Goal: Information Seeking & Learning: Learn about a topic

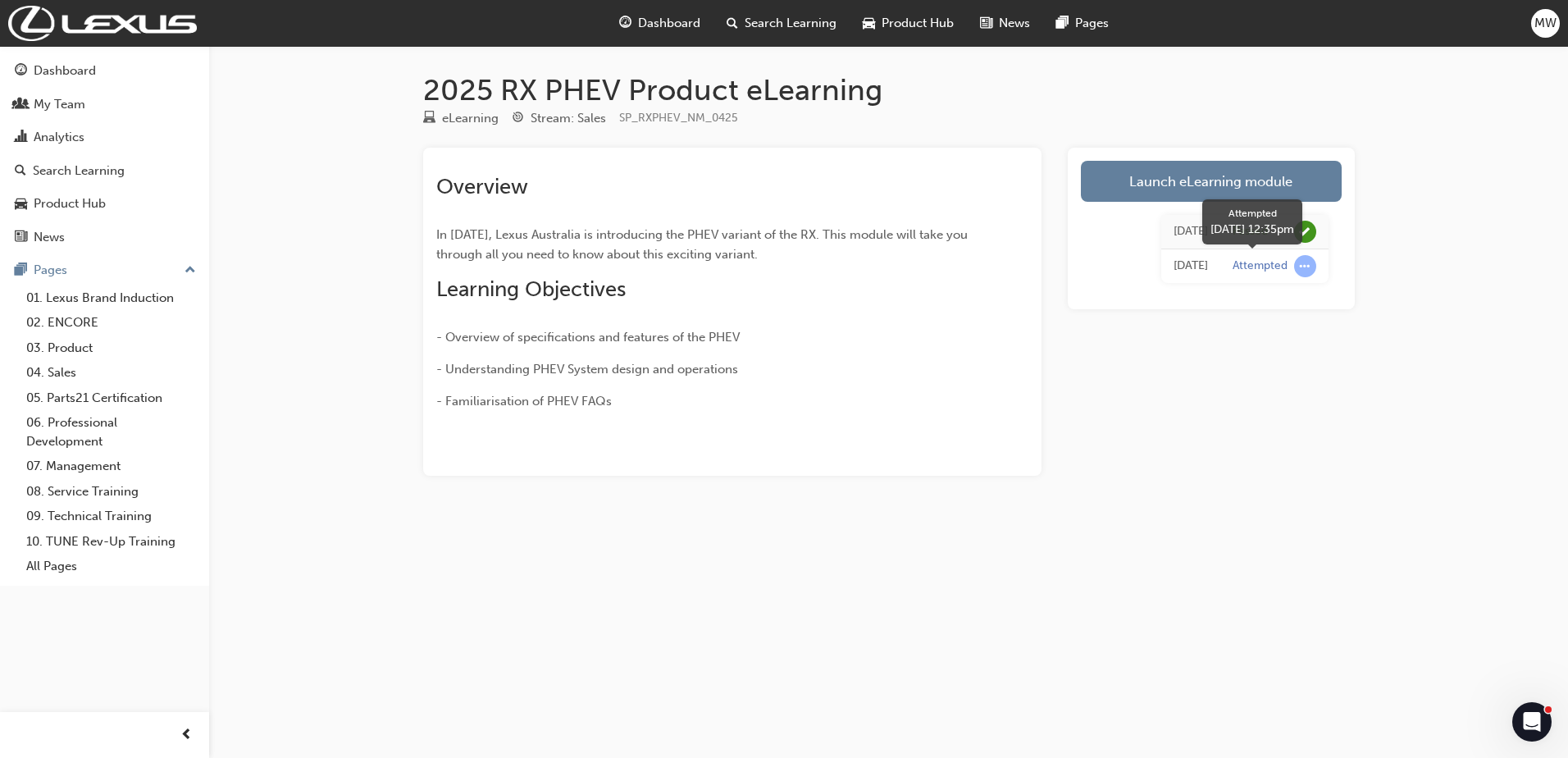
click at [1304, 269] on span "learningRecordVerb_ATTEMPT-icon" at bounding box center [1305, 266] width 22 height 22
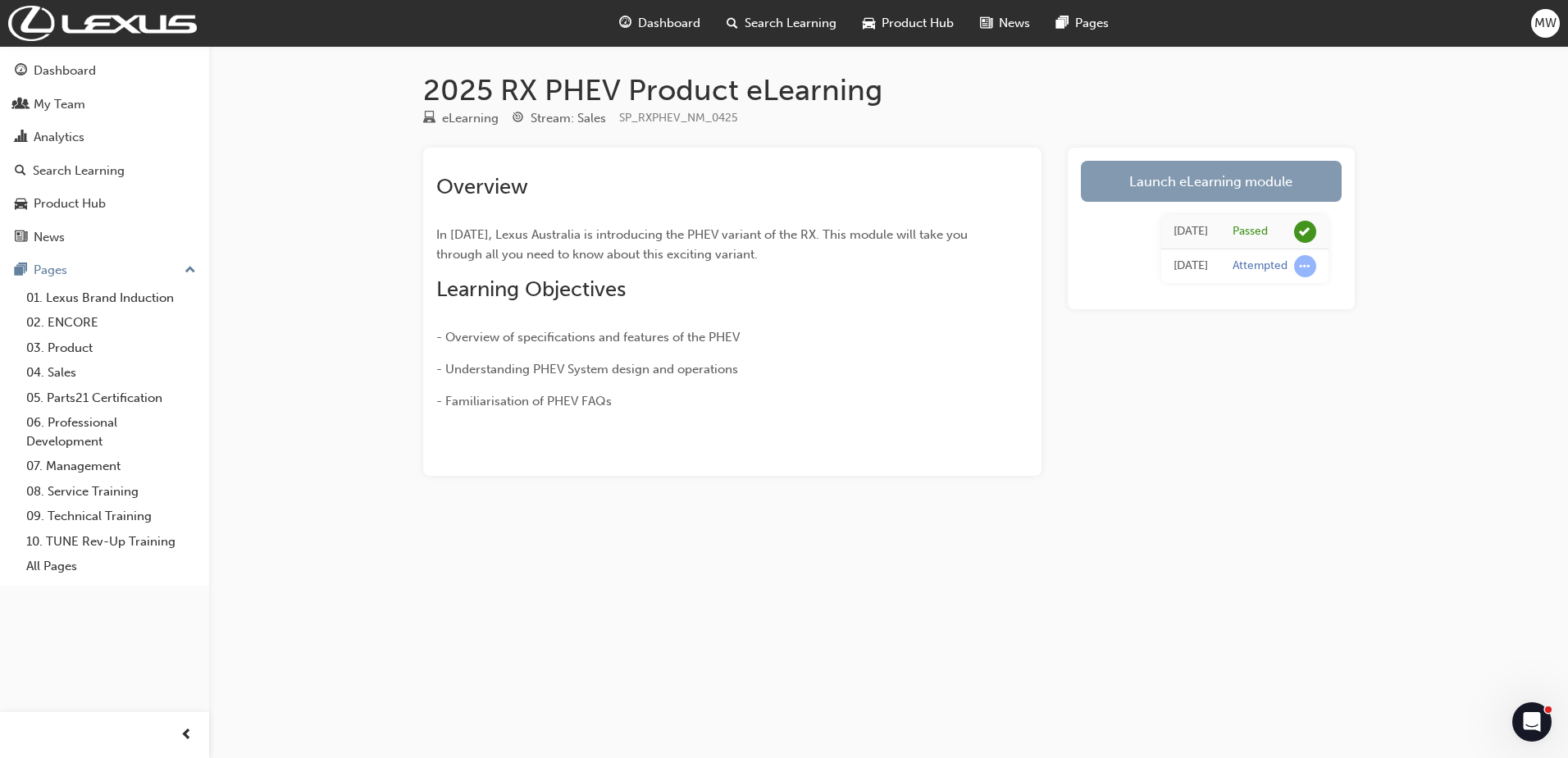
click at [1160, 174] on link "Launch eLearning module" at bounding box center [1211, 181] width 261 height 41
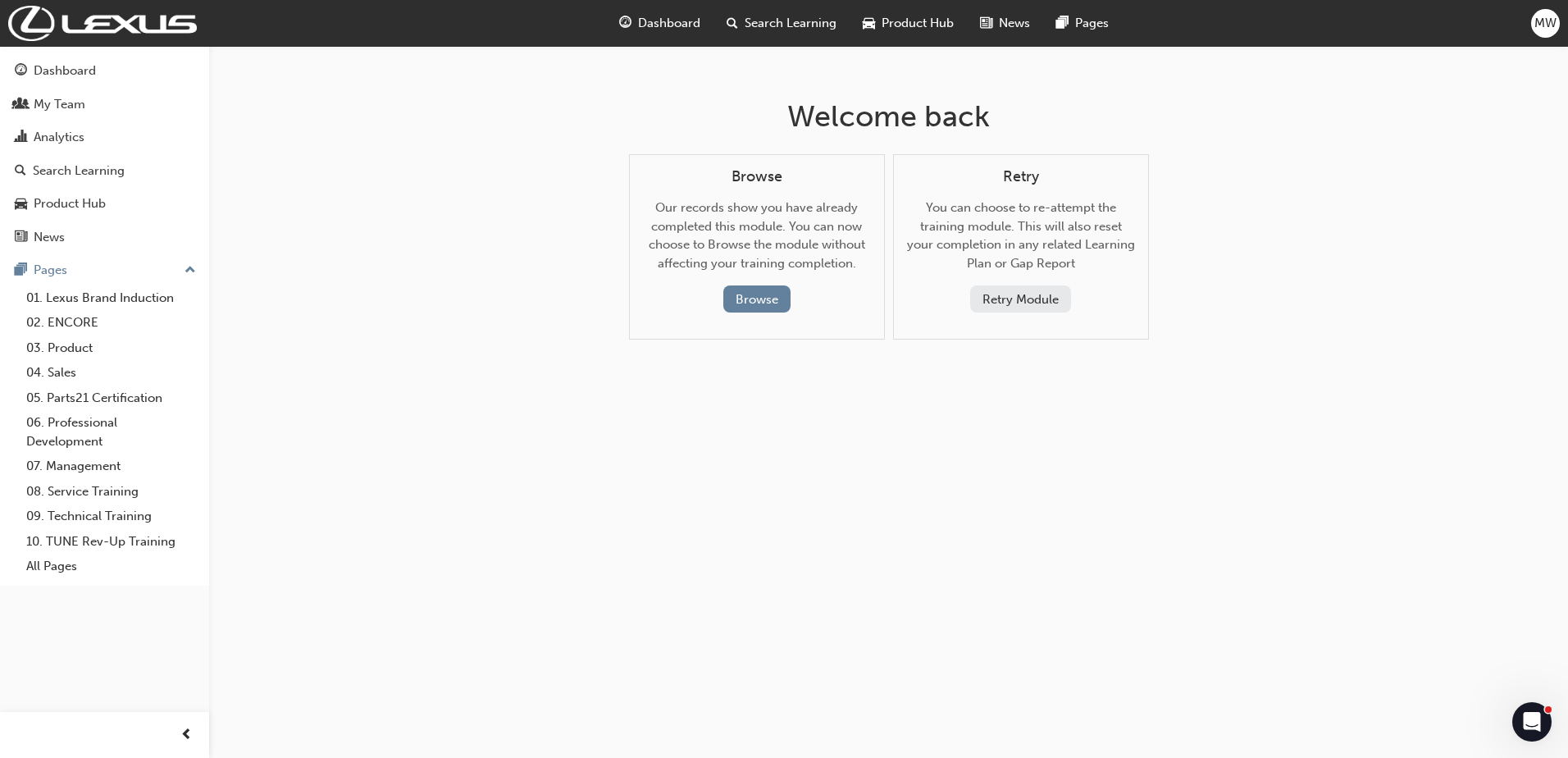
click at [1016, 297] on button "Retry Module" at bounding box center [1021, 298] width 101 height 27
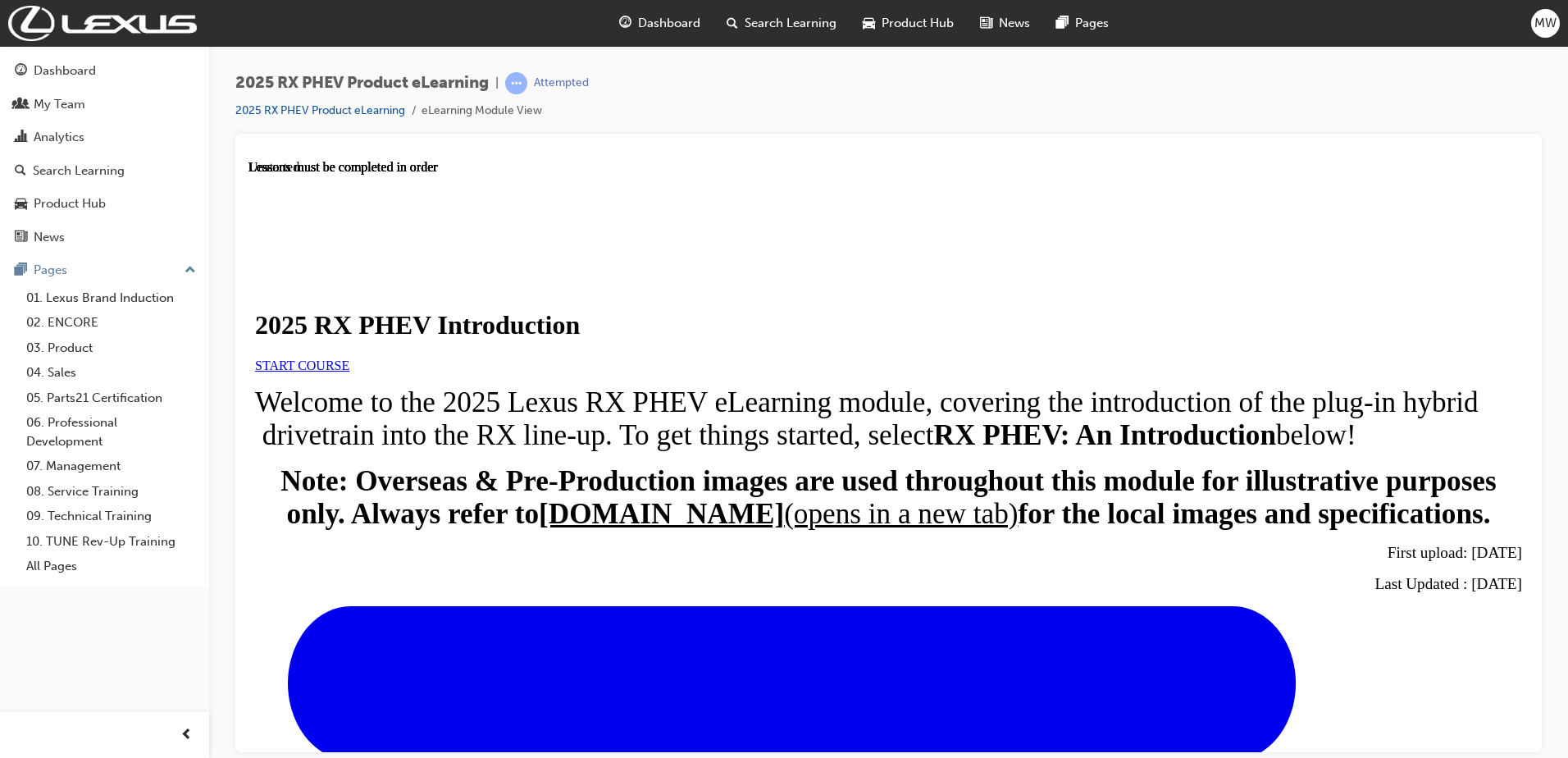
click at [349, 372] on link "START COURSE" at bounding box center [302, 364] width 95 height 14
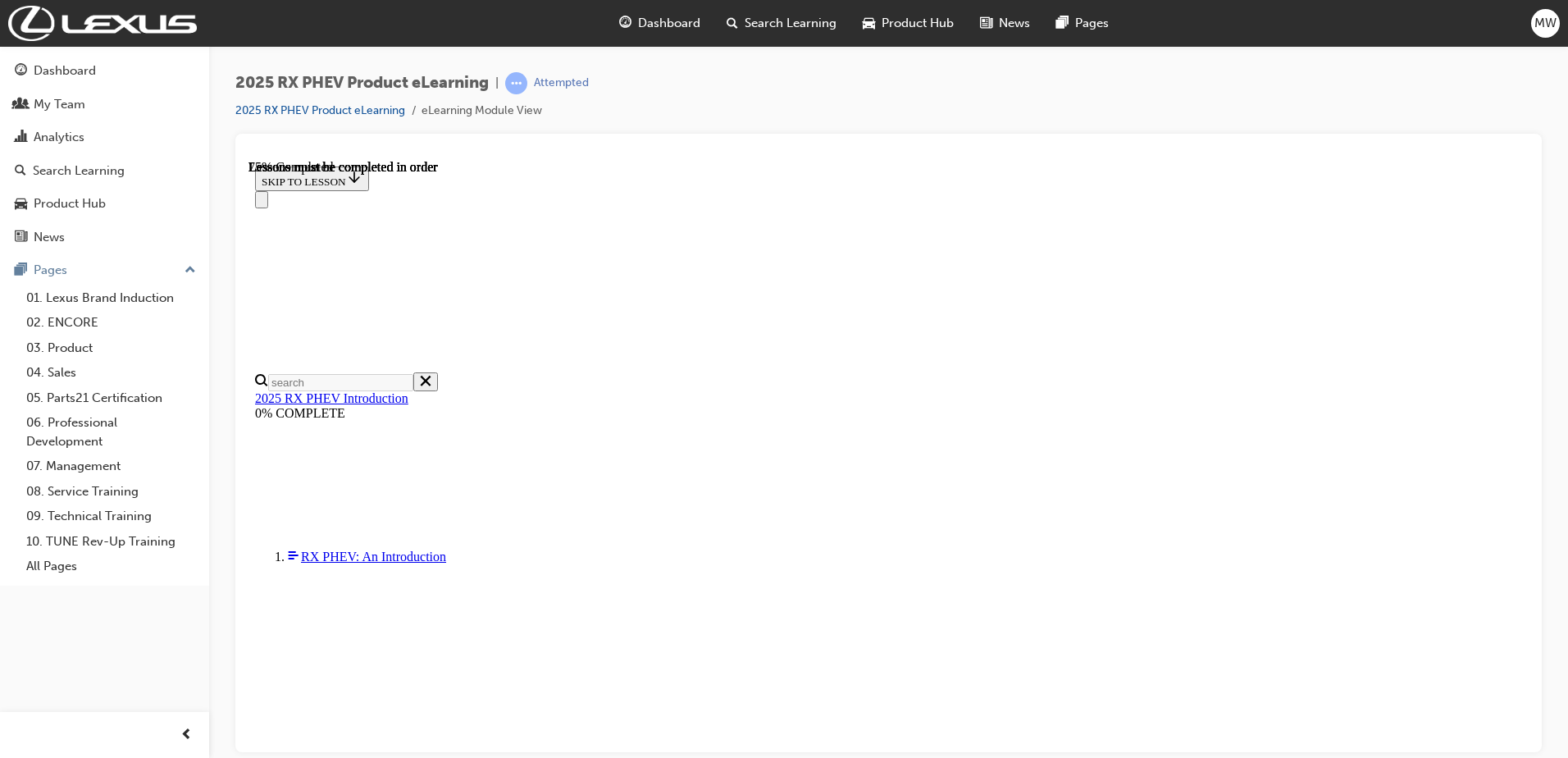
scroll to position [1085, 0]
drag, startPoint x: 1505, startPoint y: 351, endPoint x: 1509, endPoint y: 429, distance: 78.1
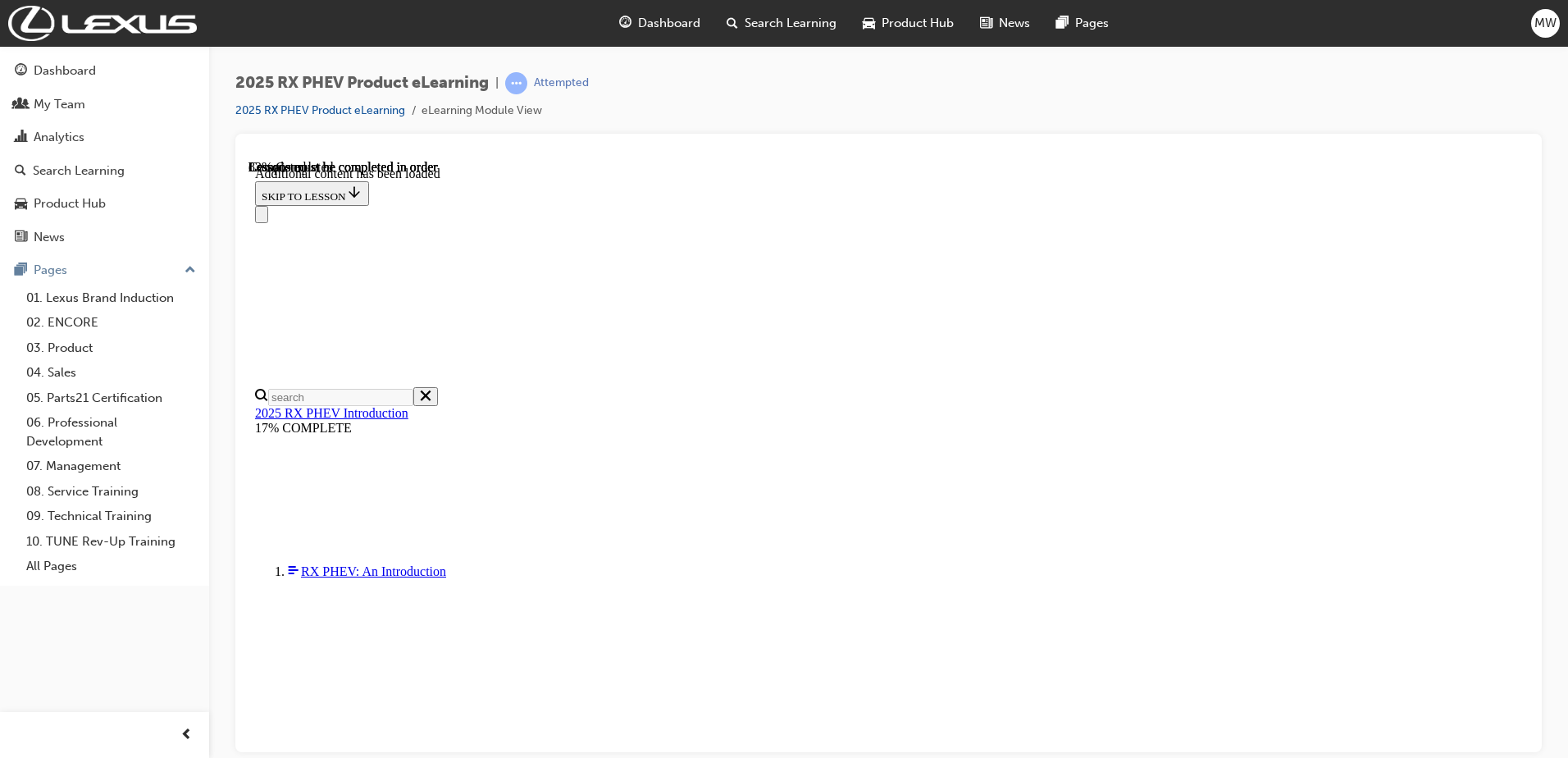
scroll to position [1892, 0]
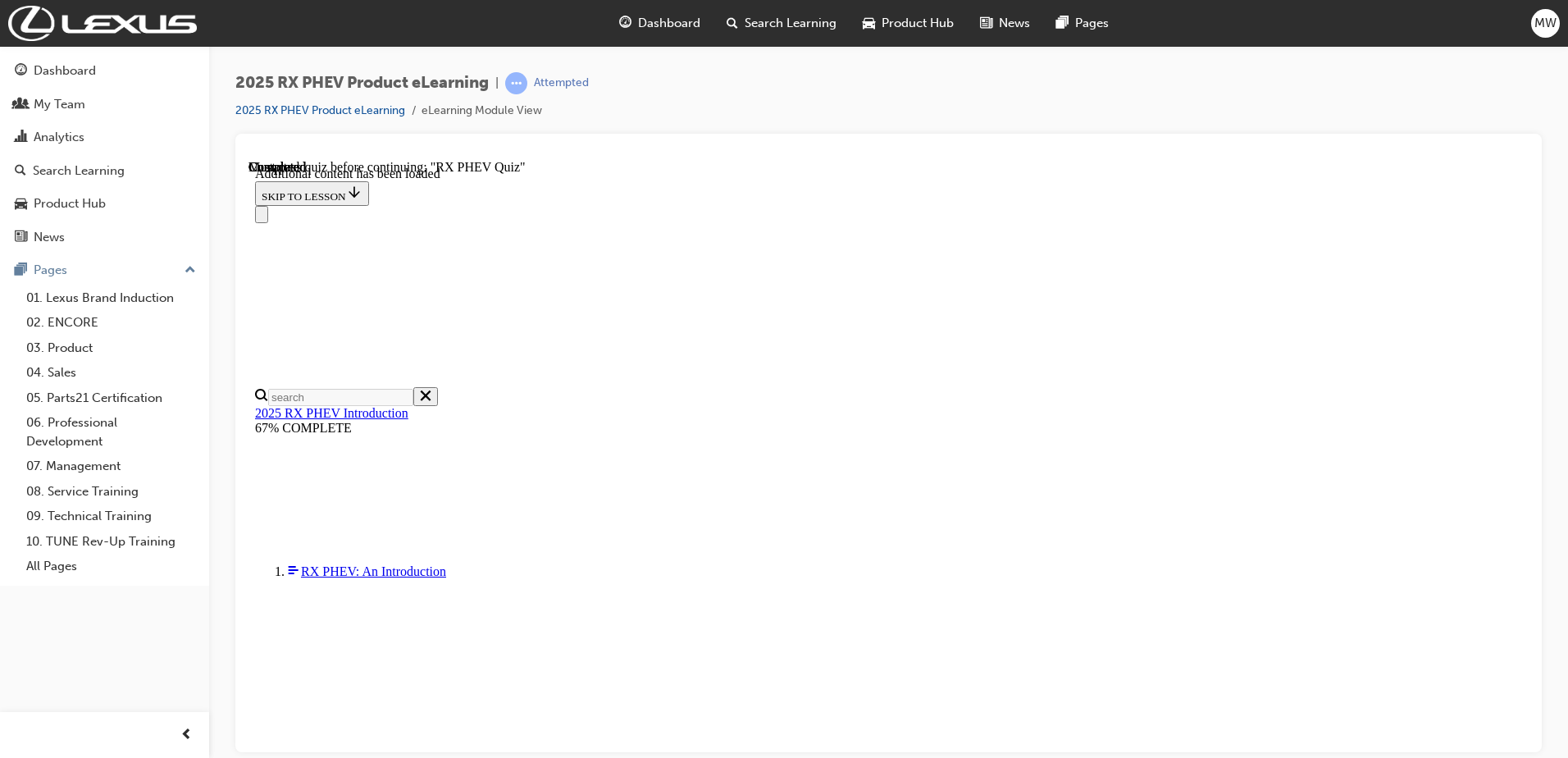
radio input "true"
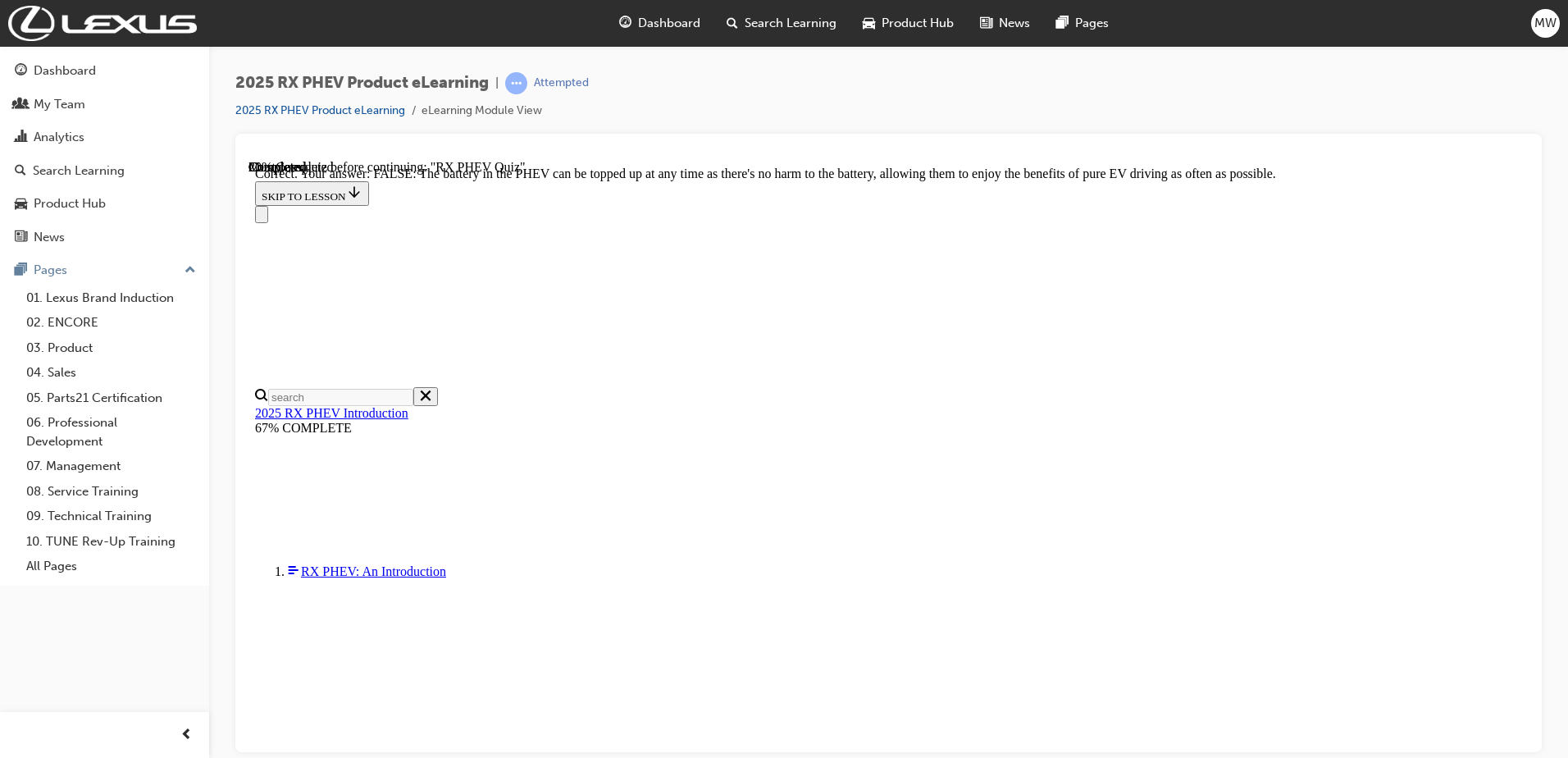
scroll to position [178, 0]
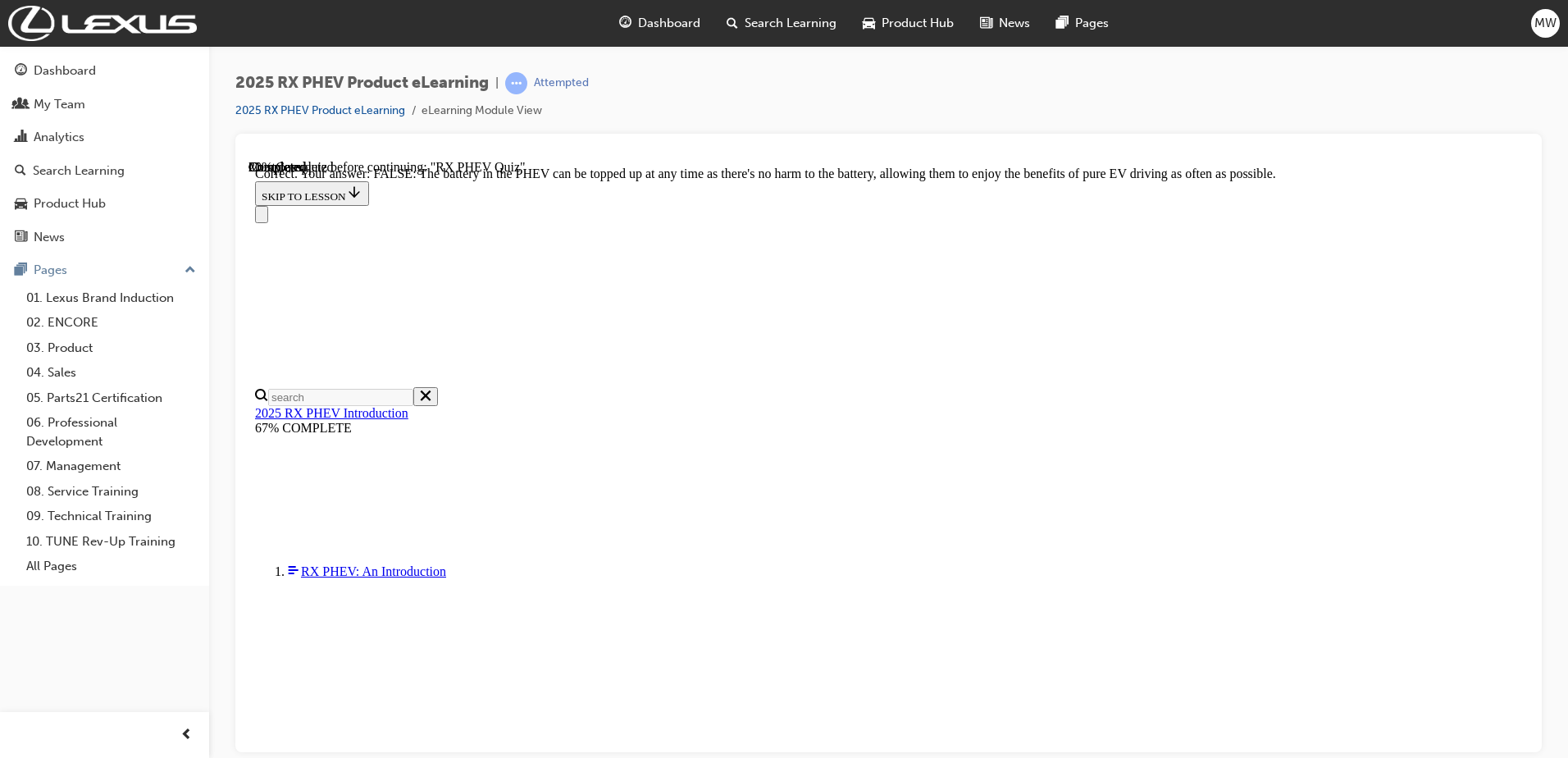
radio input "true"
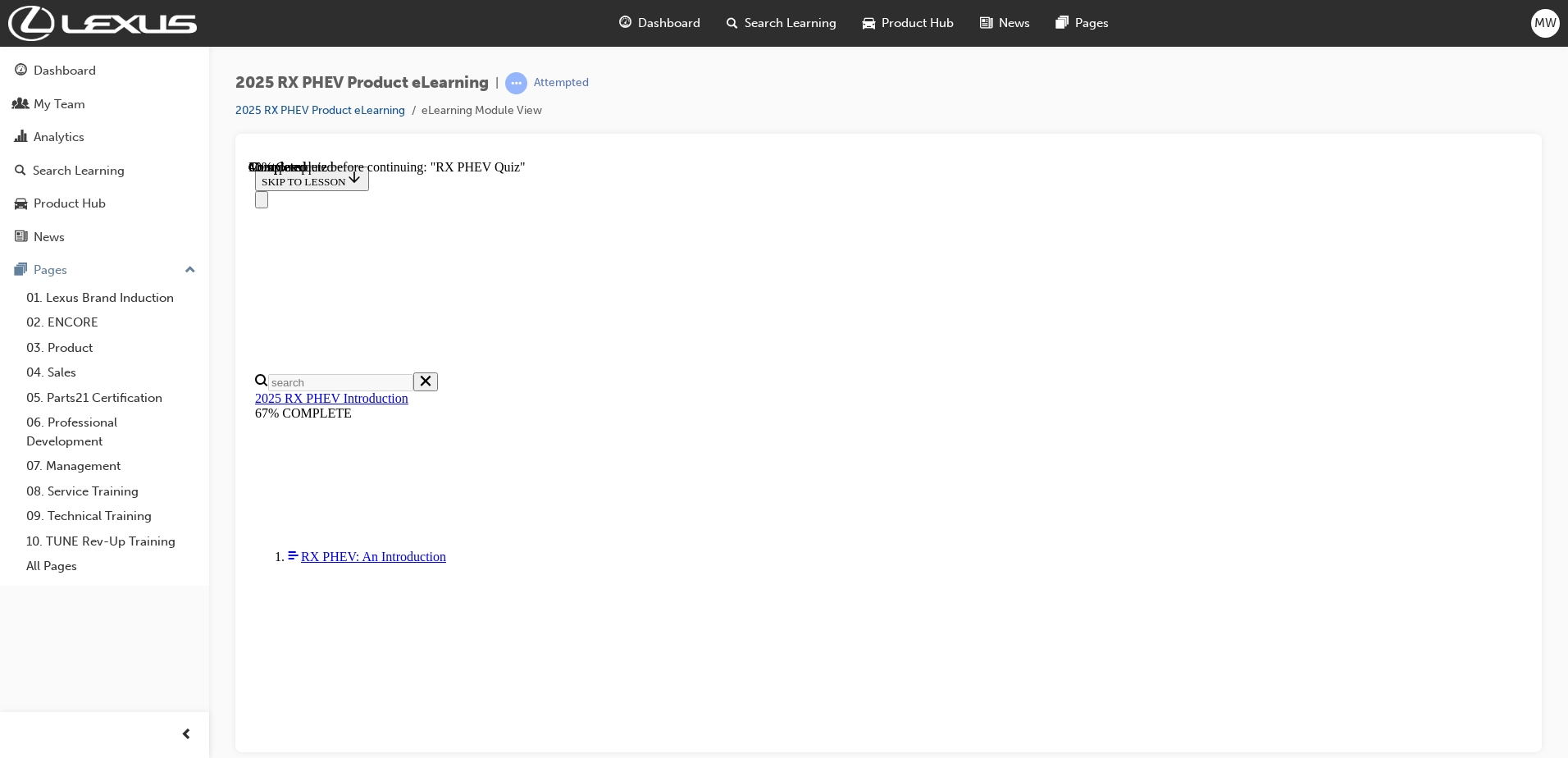
radio input "true"
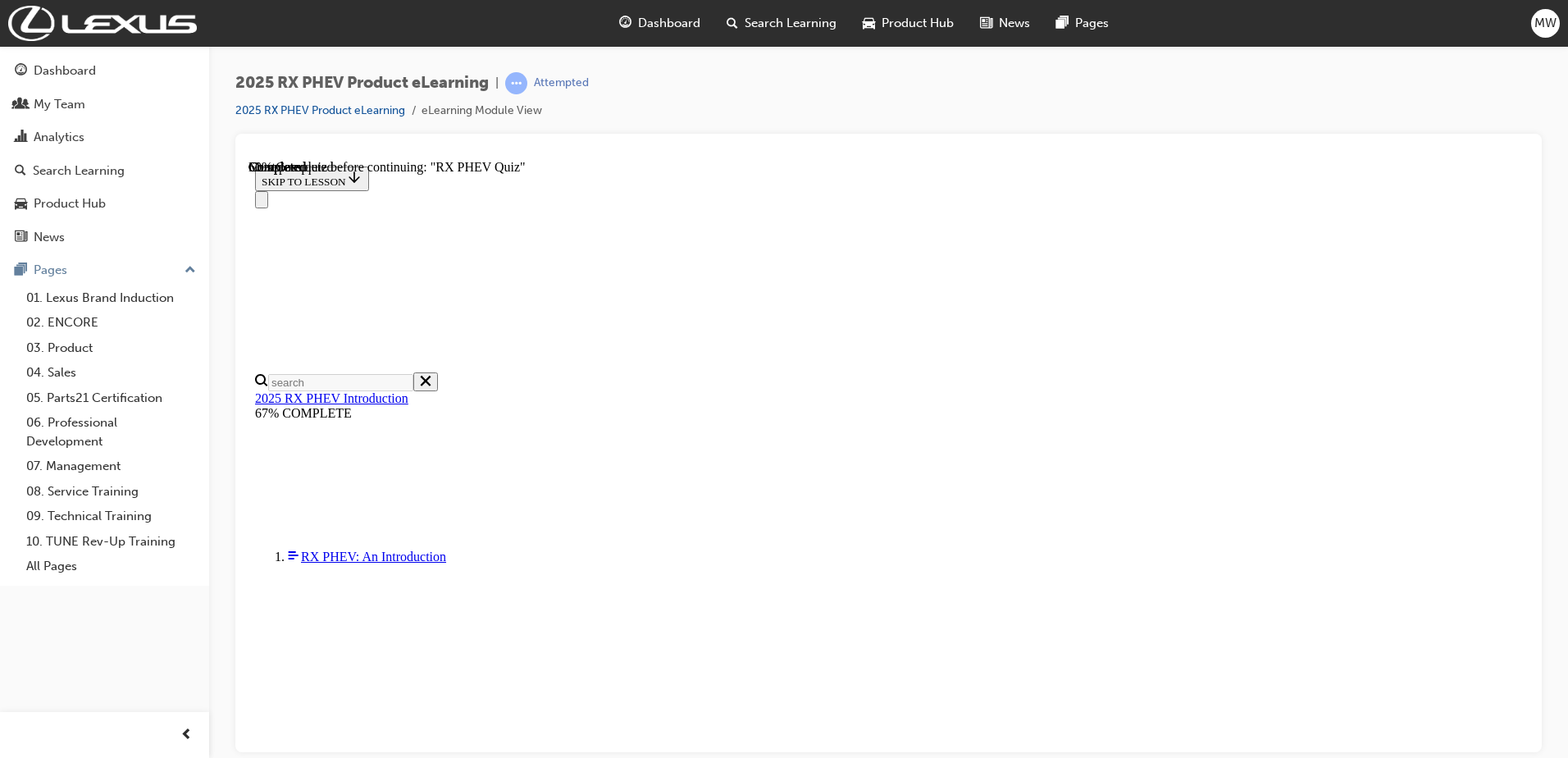
scroll to position [157, 0]
radio input "true"
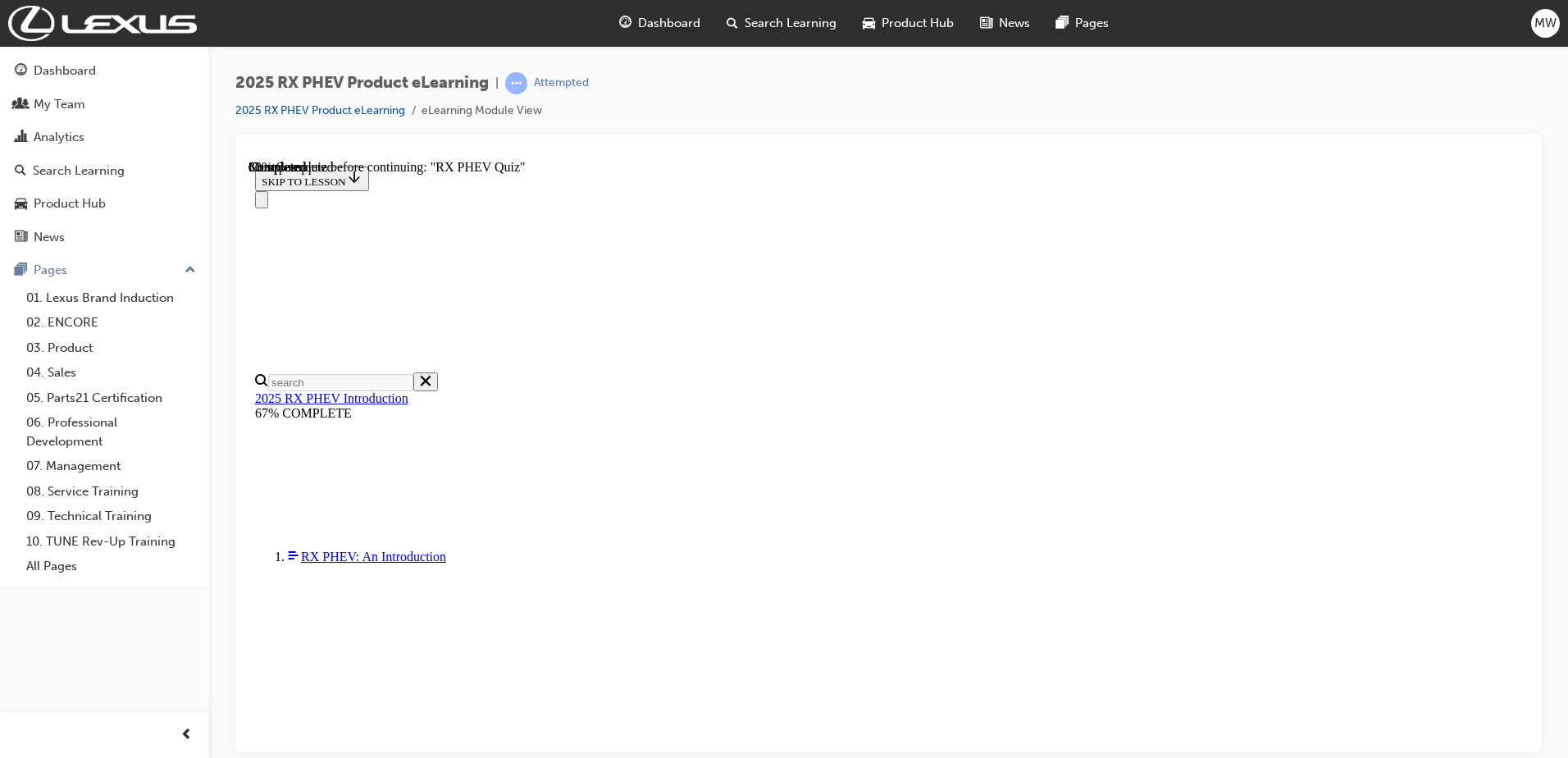
scroll to position [240, 0]
radio input "true"
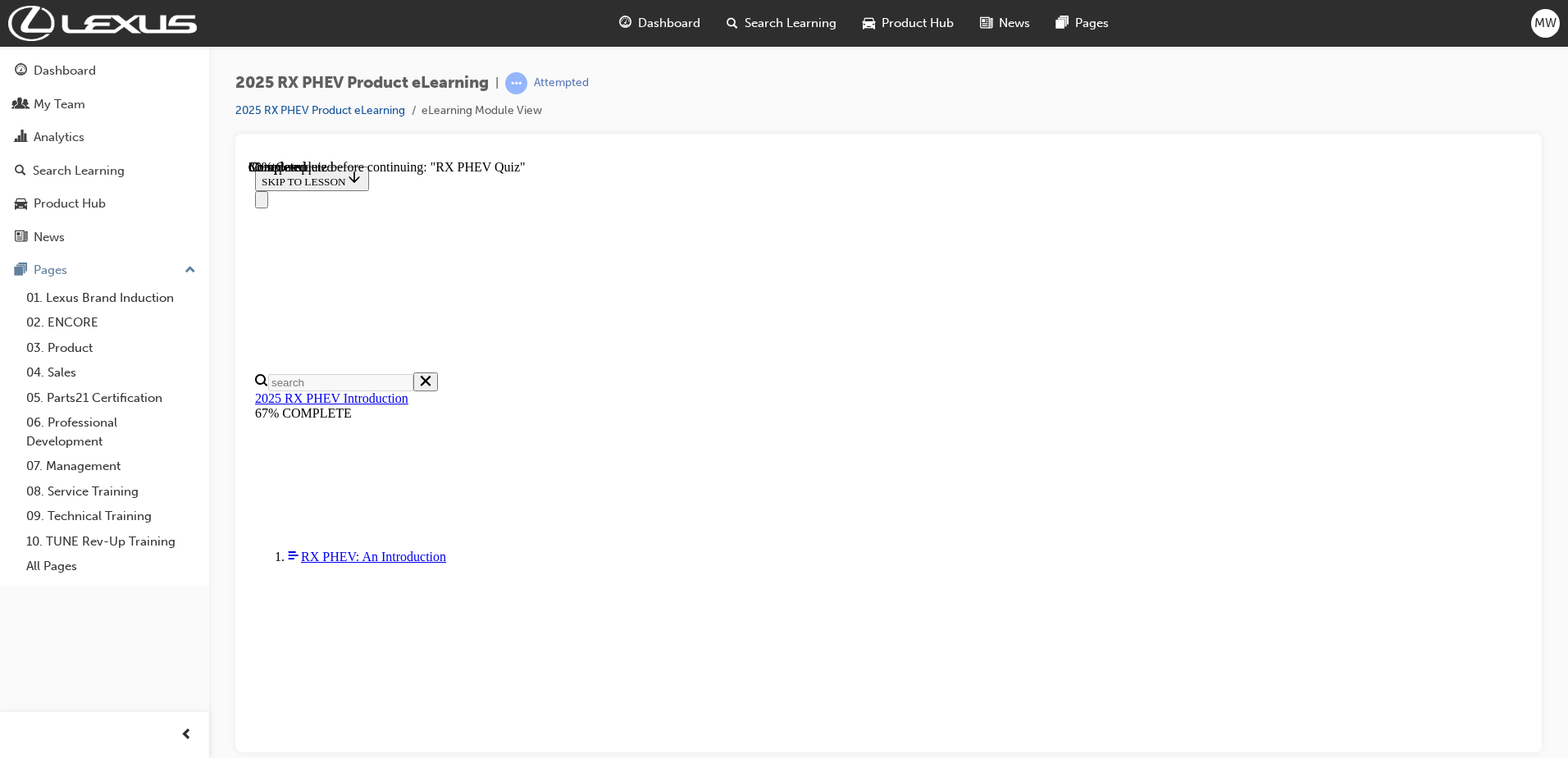
scroll to position [861, 0]
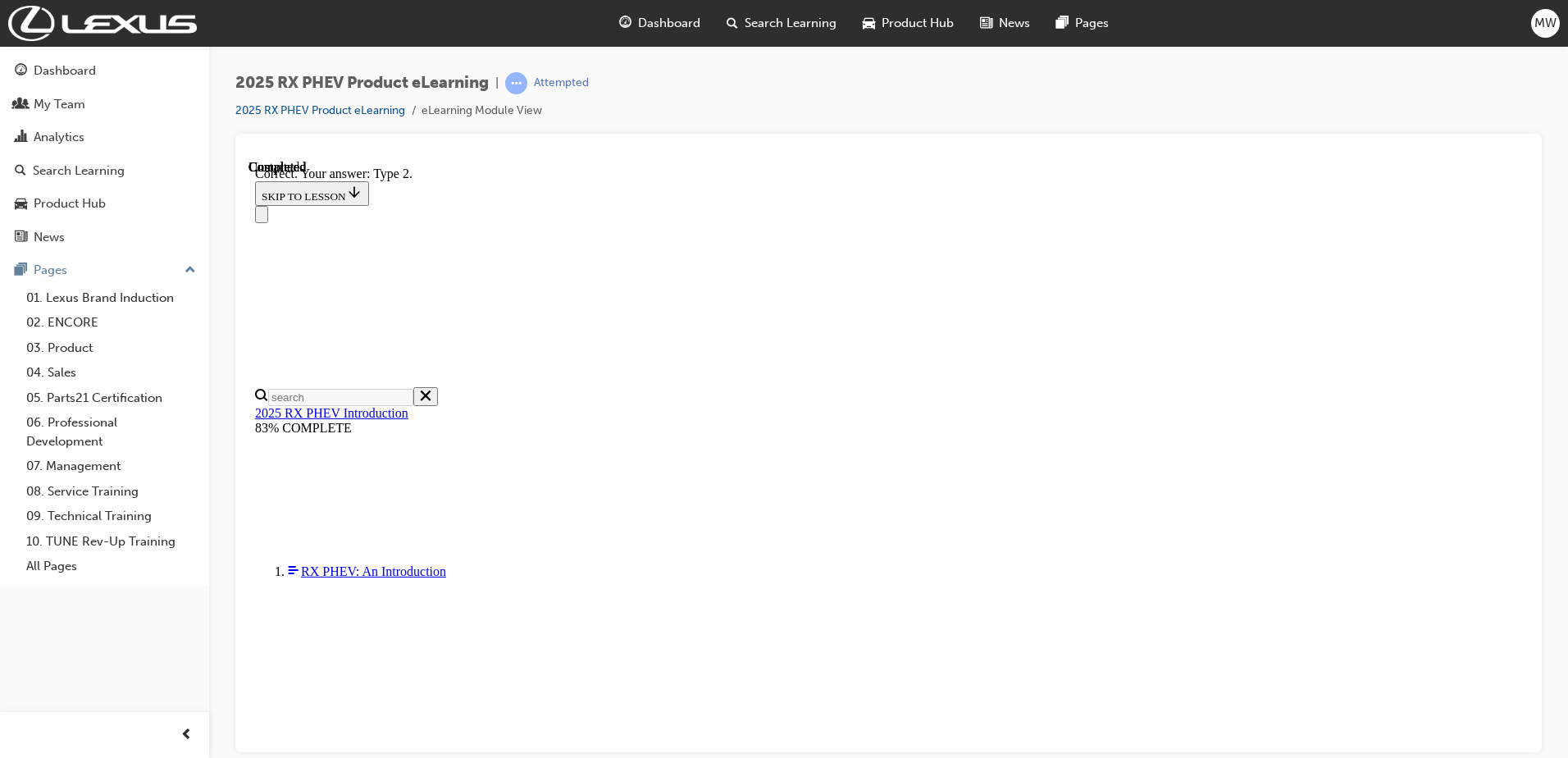
scroll to position [292, 0]
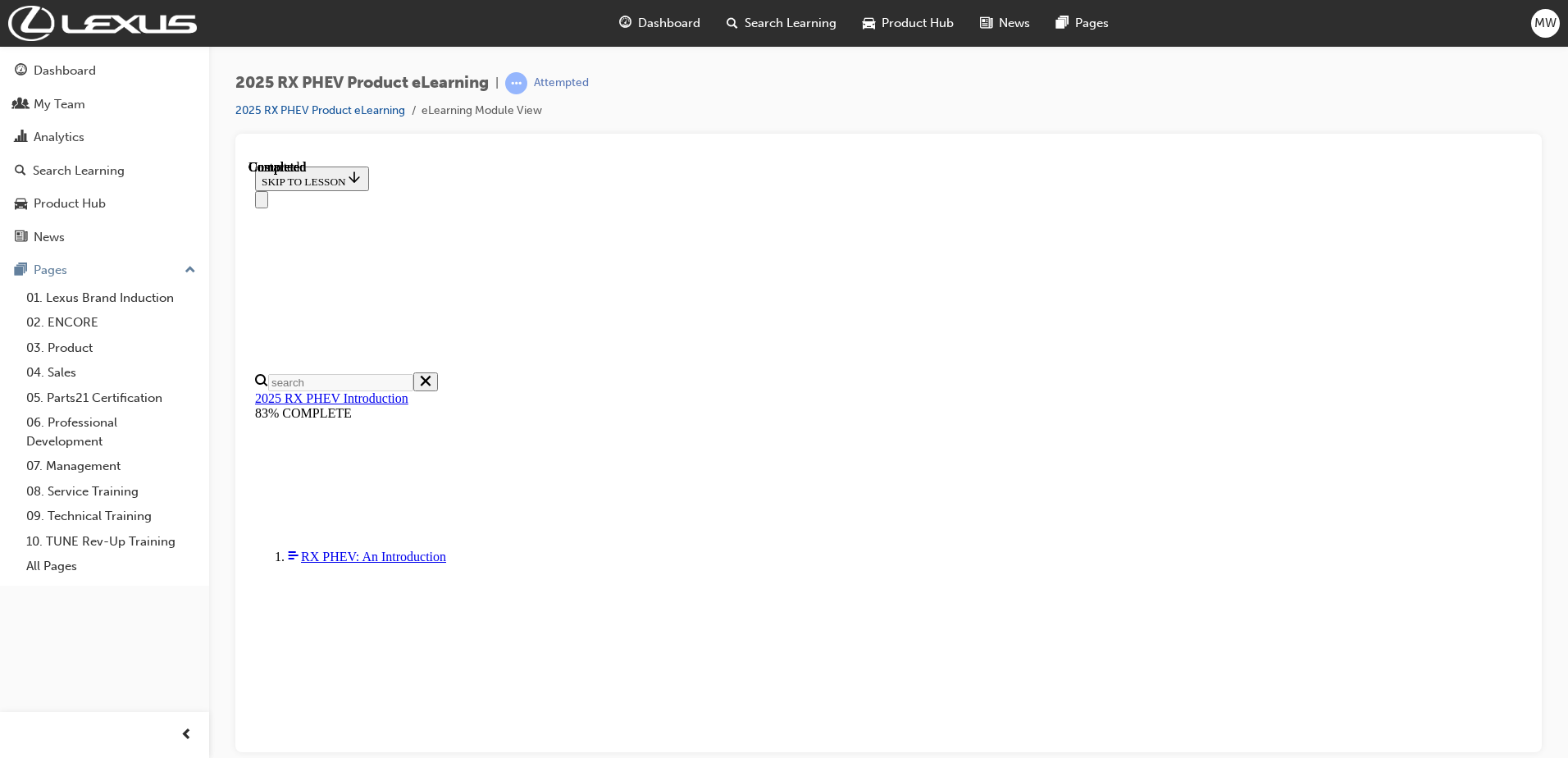
scroll to position [310, 0]
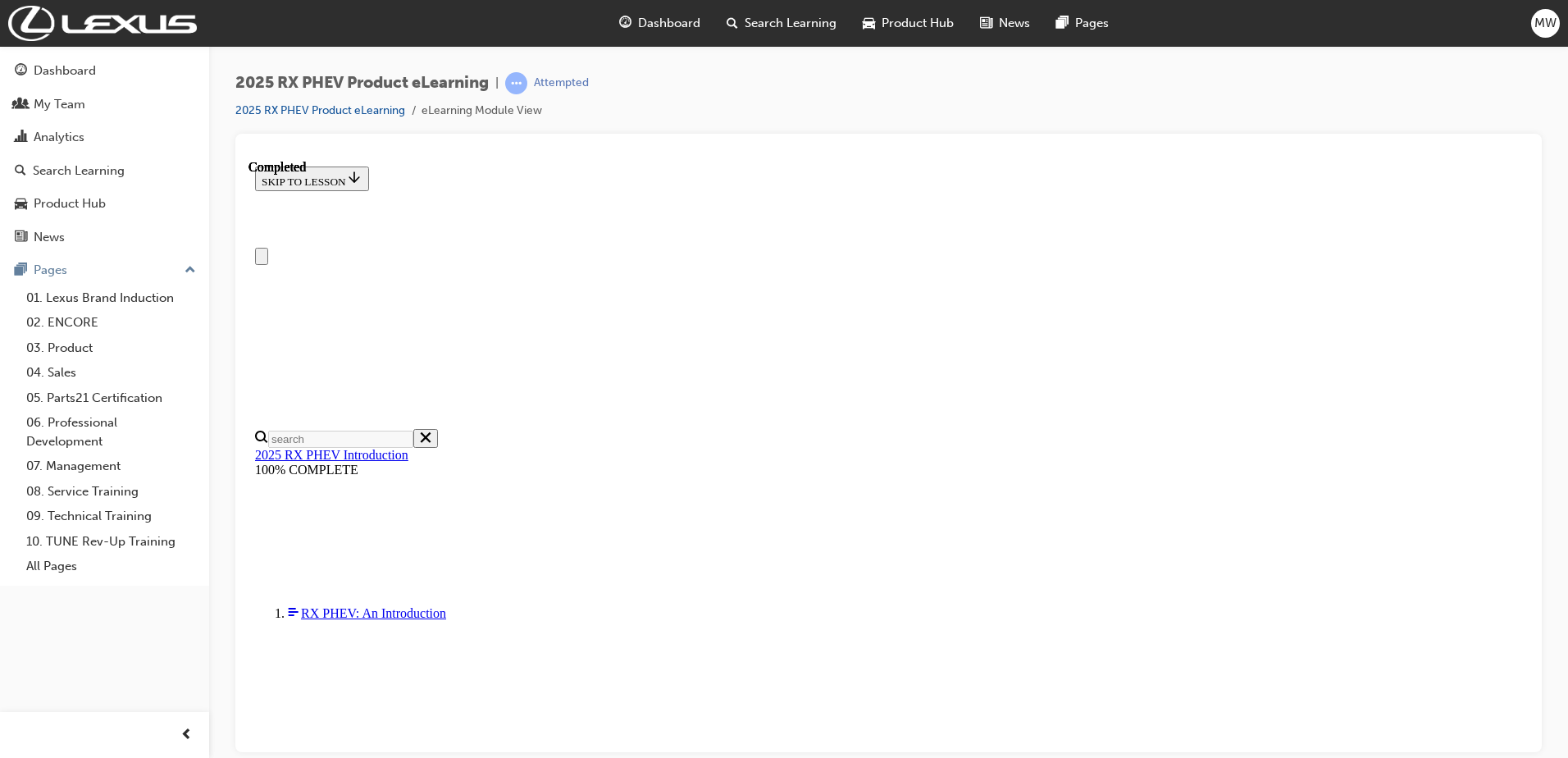
drag, startPoint x: 1522, startPoint y: 273, endPoint x: 1772, endPoint y: 304, distance: 251.9
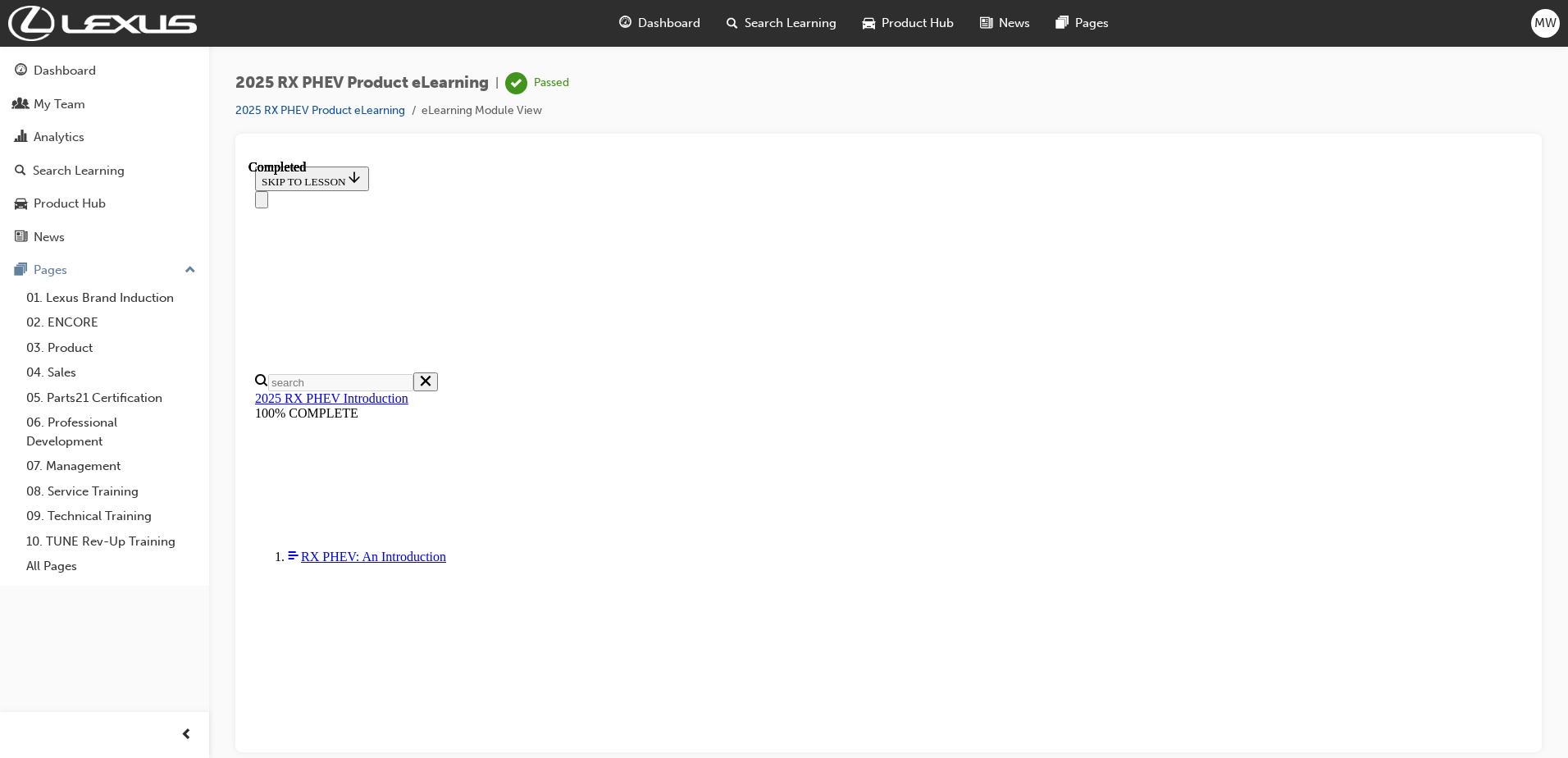
scroll to position [504, 0]
drag, startPoint x: 1524, startPoint y: 261, endPoint x: 1780, endPoint y: 771, distance: 570.6
